Goal: Information Seeking & Learning: Learn about a topic

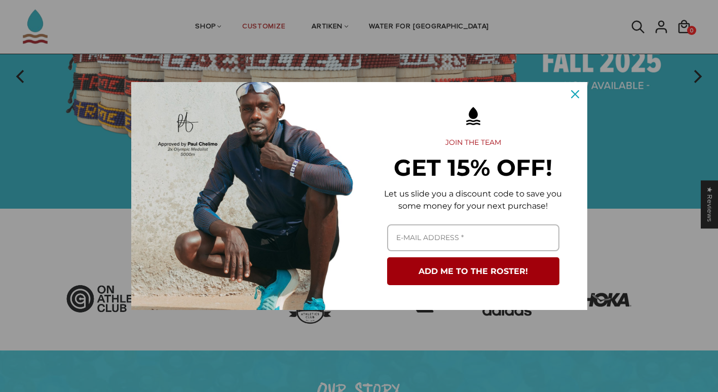
scroll to position [140, 0]
click at [579, 90] on div "Close" at bounding box center [575, 94] width 16 height 16
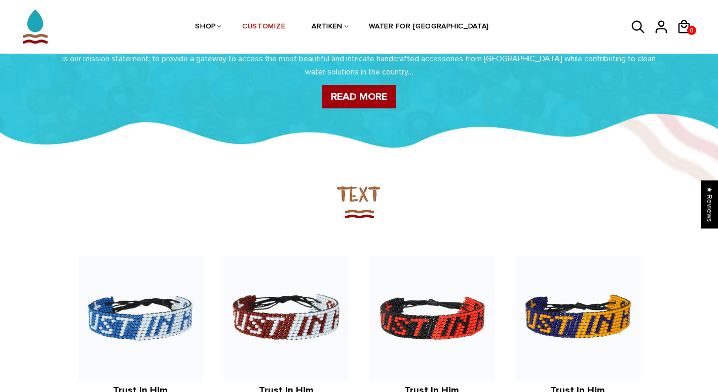
scroll to position [538, 0]
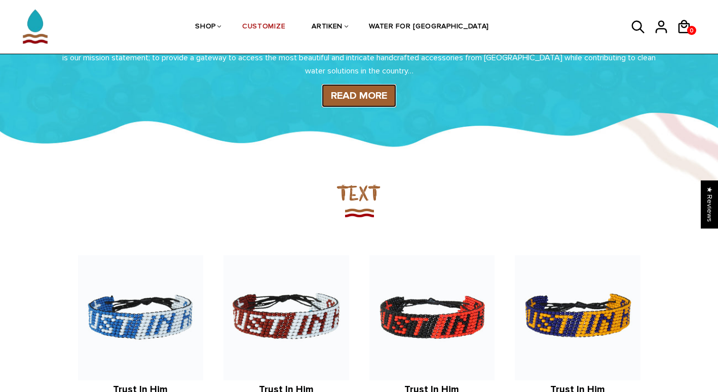
click at [368, 95] on link "READ MORE" at bounding box center [359, 95] width 75 height 23
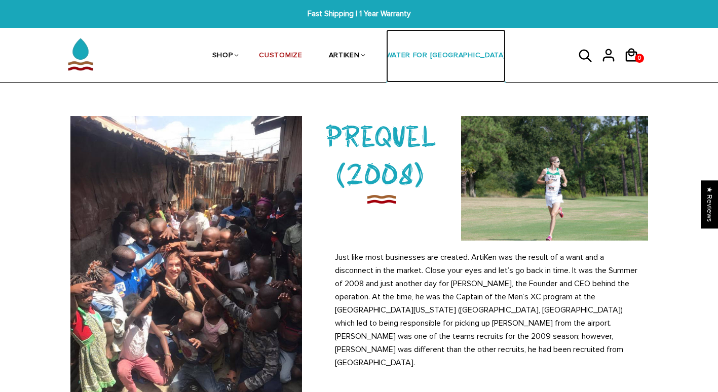
click at [429, 53] on link "WATER FOR [GEOGRAPHIC_DATA]" at bounding box center [446, 56] width 120 height 54
